Goal: Information Seeking & Learning: Understand process/instructions

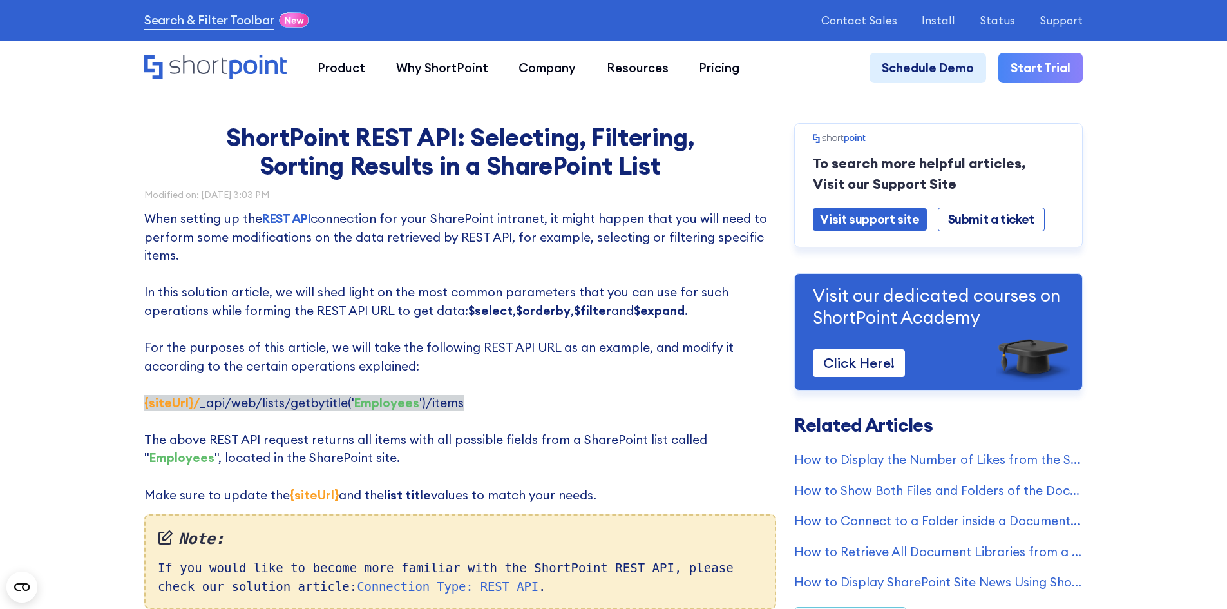
click at [566, 447] on p "When setting up the REST API connection for your SharePoint intranet, it might …" at bounding box center [460, 356] width 632 height 294
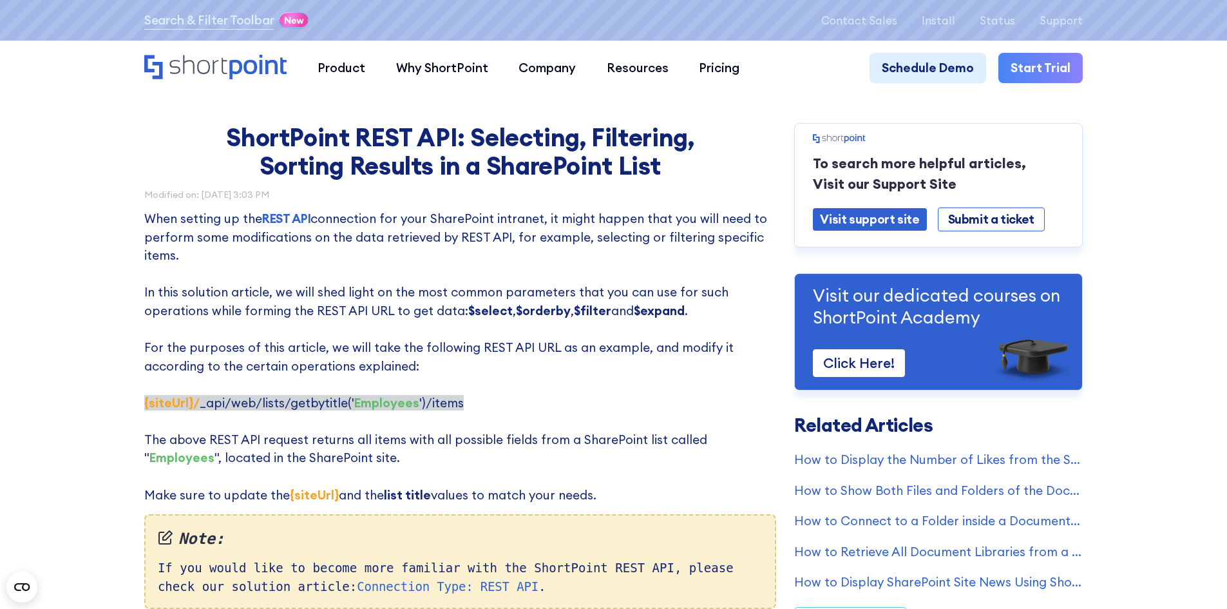
scroll to position [828, 0]
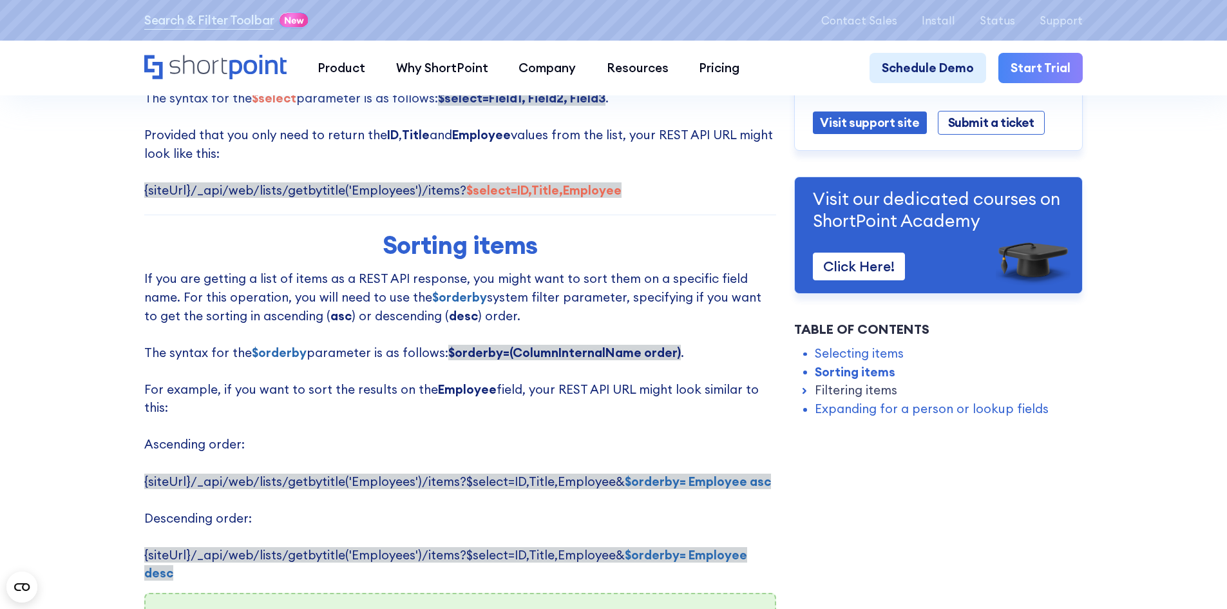
click at [591, 358] on strong "$orderby=(ColumnInternalName order)" at bounding box center [564, 352] width 233 height 15
click at [640, 437] on p "If you are getting a list of items as a REST API response, you might want to so…" at bounding box center [460, 425] width 632 height 313
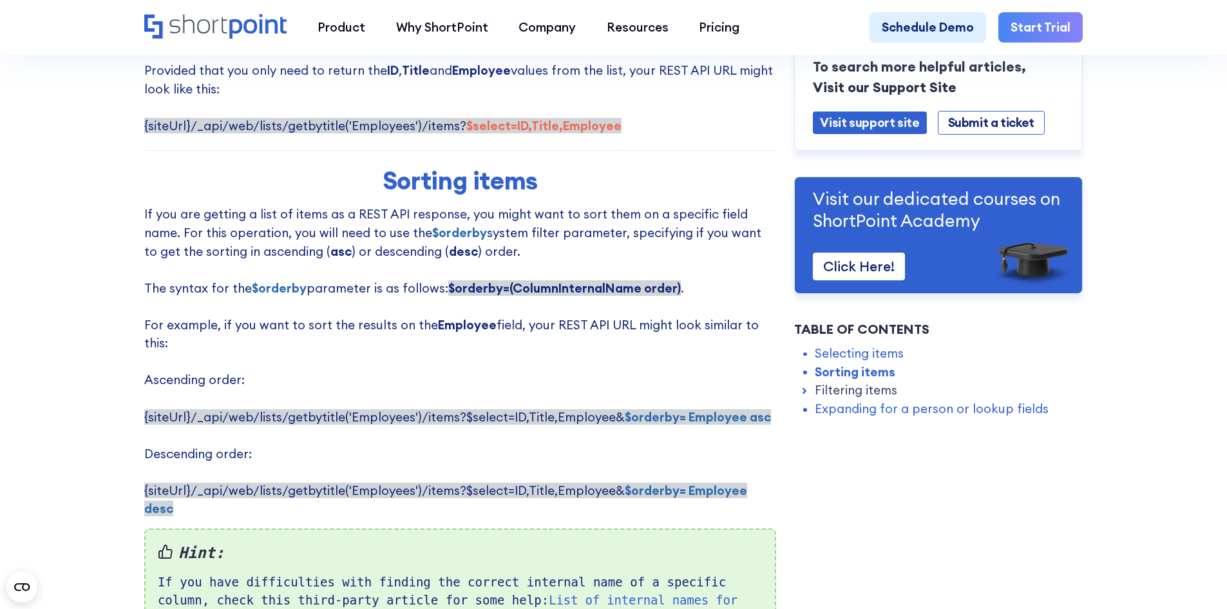
click at [656, 409] on strong "$orderby= Employee asc" at bounding box center [698, 416] width 146 height 15
click at [387, 307] on p "If you are getting a list of items as a REST API response, you might want to so…" at bounding box center [460, 361] width 632 height 313
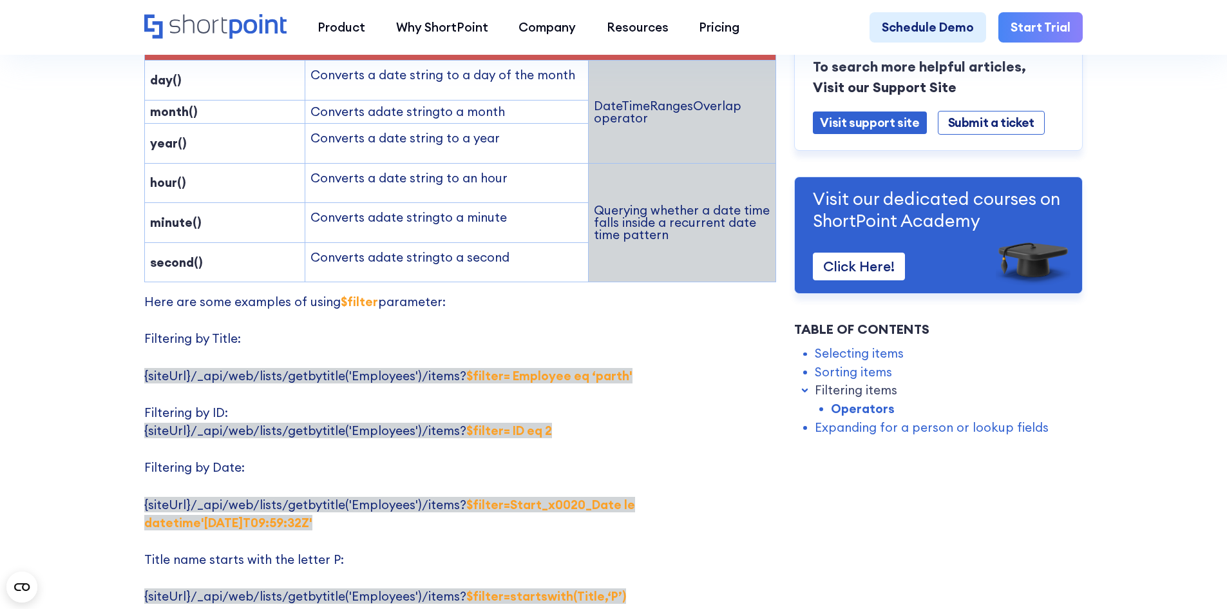
scroll to position [2379, 0]
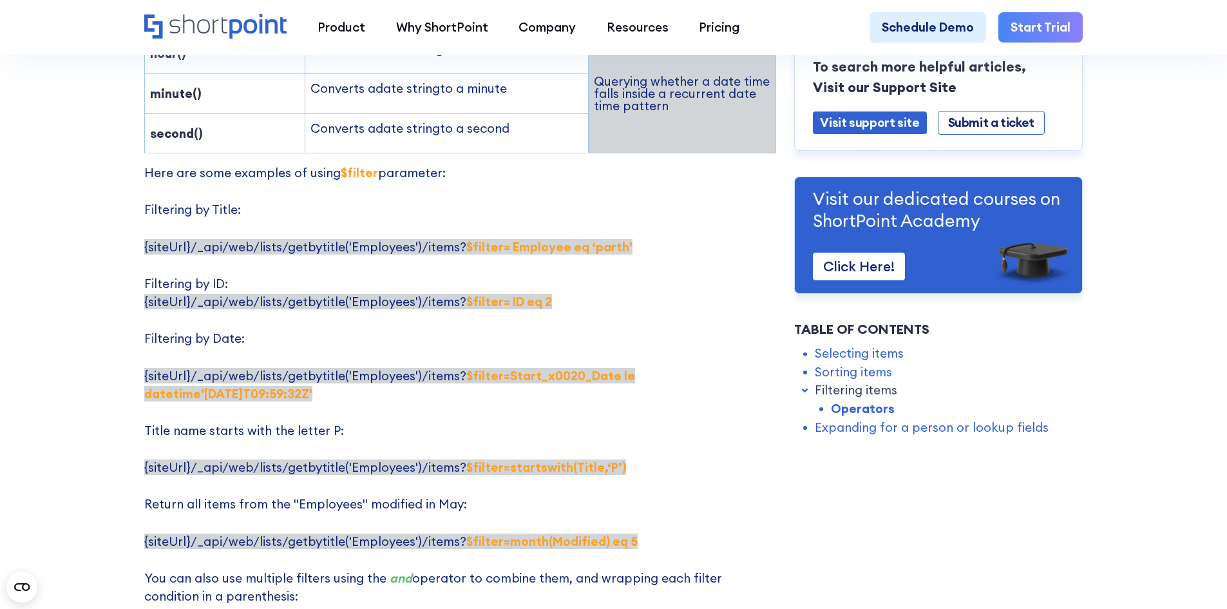
drag, startPoint x: 385, startPoint y: 289, endPoint x: 349, endPoint y: 242, distance: 58.9
click at [385, 289] on p "Here are some examples of using $filter parameter: Filtering by Title: {siteUrl…" at bounding box center [460, 412] width 632 height 497
